Goal: Task Accomplishment & Management: Use online tool/utility

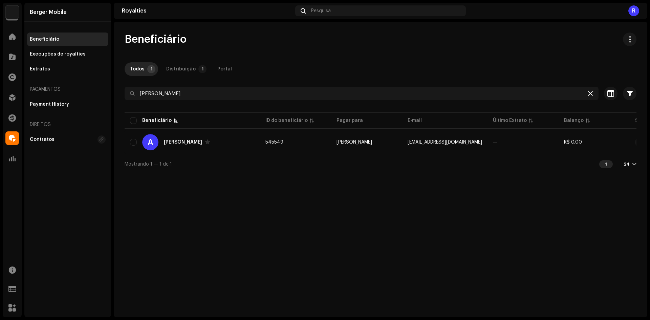
click at [591, 91] on icon at bounding box center [590, 93] width 5 height 5
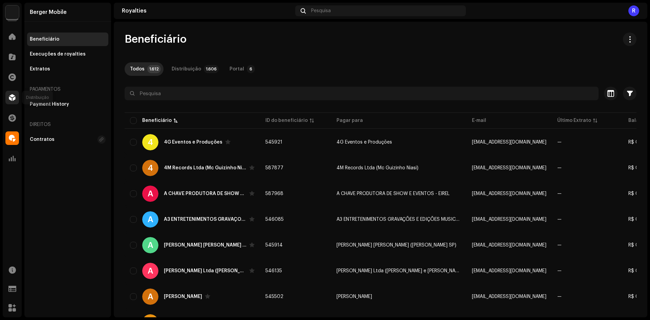
click at [8, 99] on div at bounding box center [12, 98] width 14 height 14
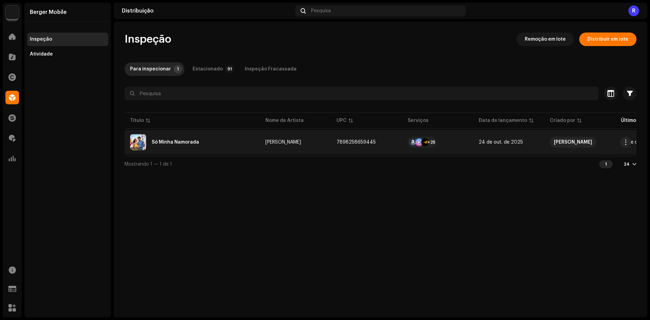
click at [169, 141] on div "Só Minha Namorada" at bounding box center [175, 142] width 47 height 5
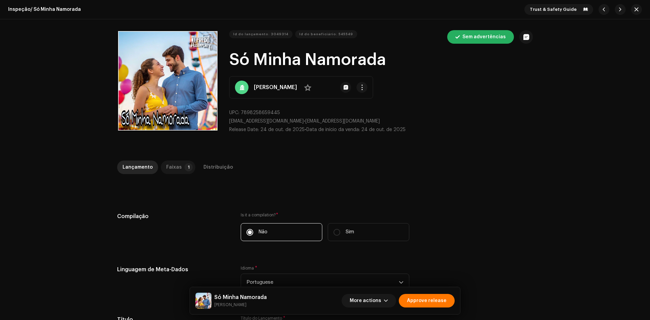
click at [166, 166] on div "Faixas" at bounding box center [174, 168] width 16 height 14
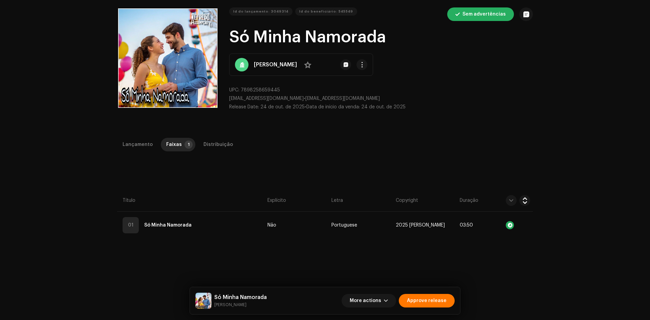
scroll to position [68, 0]
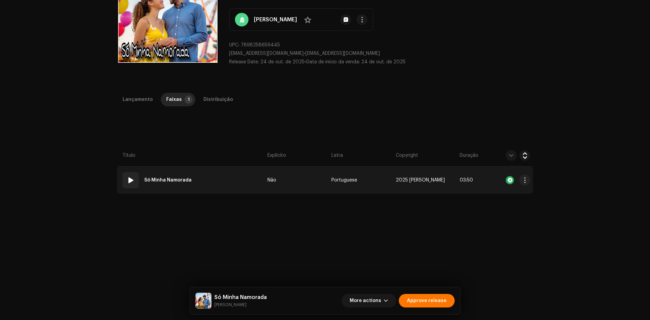
click at [213, 172] on td "01 Só Minha Namorada" at bounding box center [191, 180] width 148 height 27
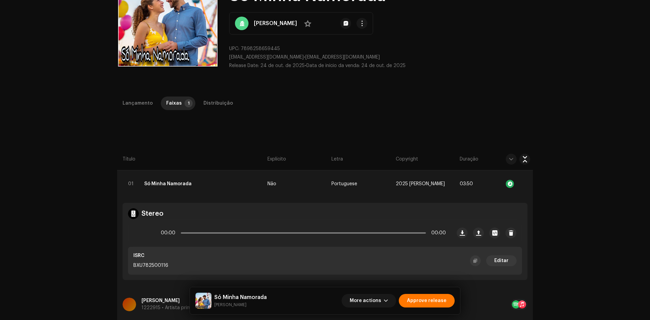
scroll to position [0, 0]
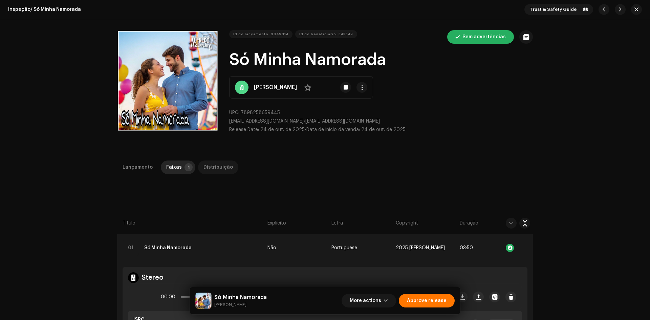
click at [209, 166] on div "Distribuição" at bounding box center [218, 168] width 29 height 14
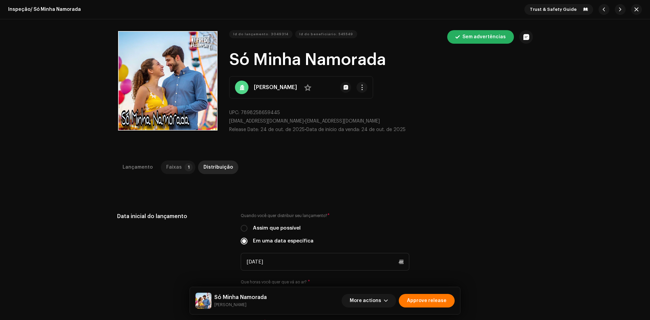
click at [176, 164] on div "Faixas" at bounding box center [174, 168] width 16 height 14
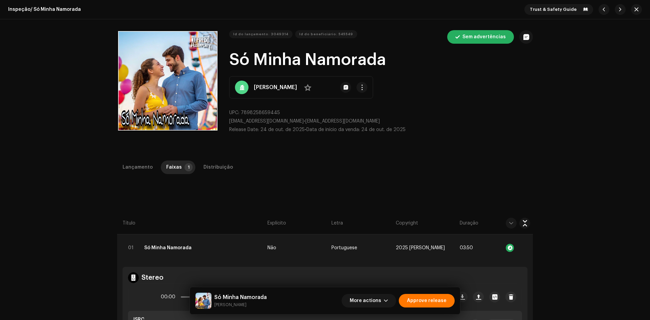
click at [223, 165] on div "Distribuição" at bounding box center [218, 168] width 29 height 14
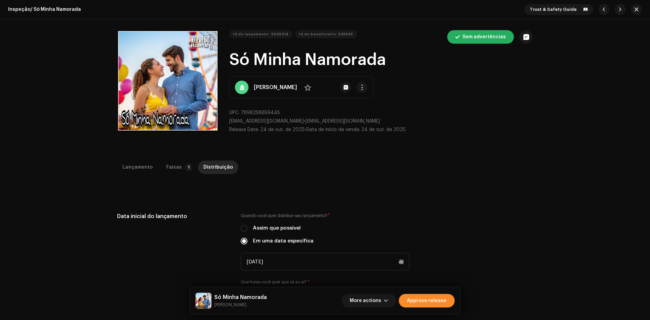
click at [439, 302] on span "Approve release" at bounding box center [427, 301] width 40 height 14
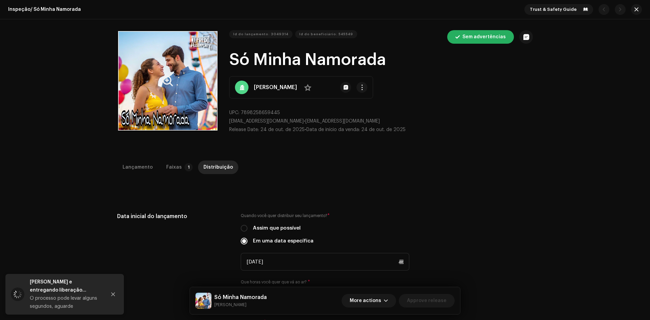
scroll to position [102, 0]
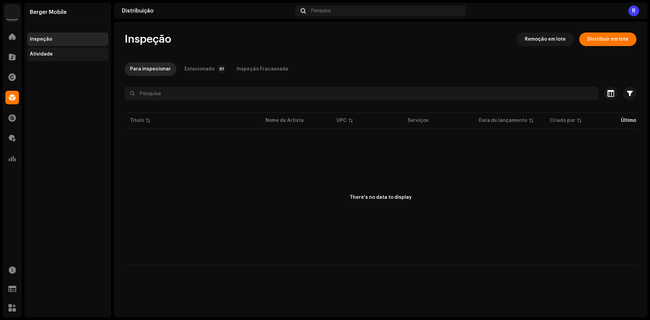
click at [79, 54] on div "Atividade" at bounding box center [68, 53] width 76 height 5
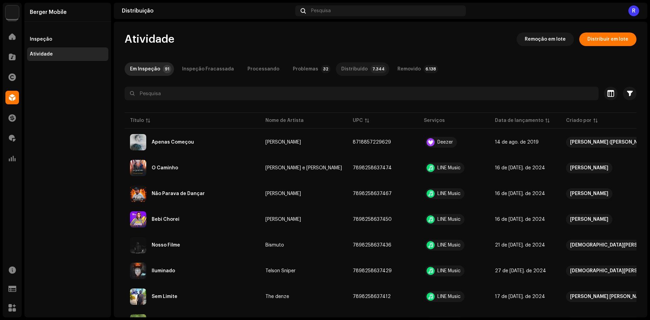
click at [351, 68] on div "Distribuído" at bounding box center [354, 69] width 26 height 14
